Goal: Transaction & Acquisition: Purchase product/service

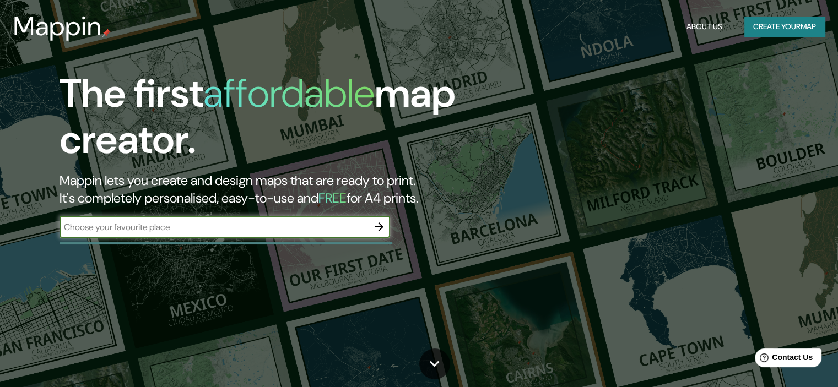
click at [213, 221] on input "text" at bounding box center [213, 227] width 308 height 13
type input "ica"
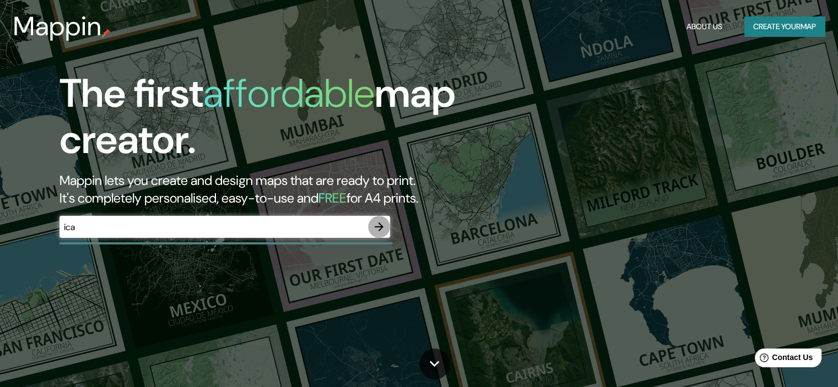
click at [388, 230] on button "button" at bounding box center [379, 227] width 22 height 22
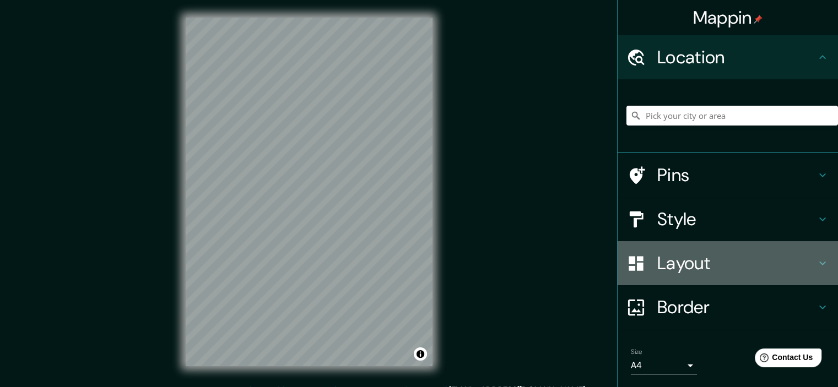
drag, startPoint x: 675, startPoint y: 253, endPoint x: 687, endPoint y: 260, distance: 14.1
click at [675, 253] on h4 "Layout" at bounding box center [736, 263] width 159 height 22
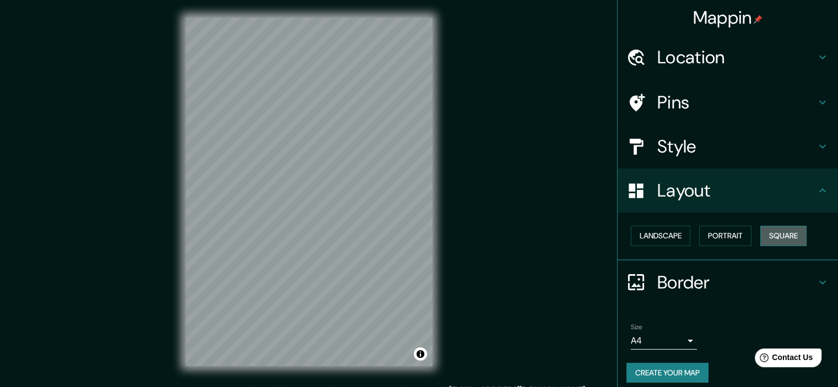
click at [768, 234] on button "Square" at bounding box center [783, 236] width 46 height 20
